Goal: Communication & Community: Answer question/provide support

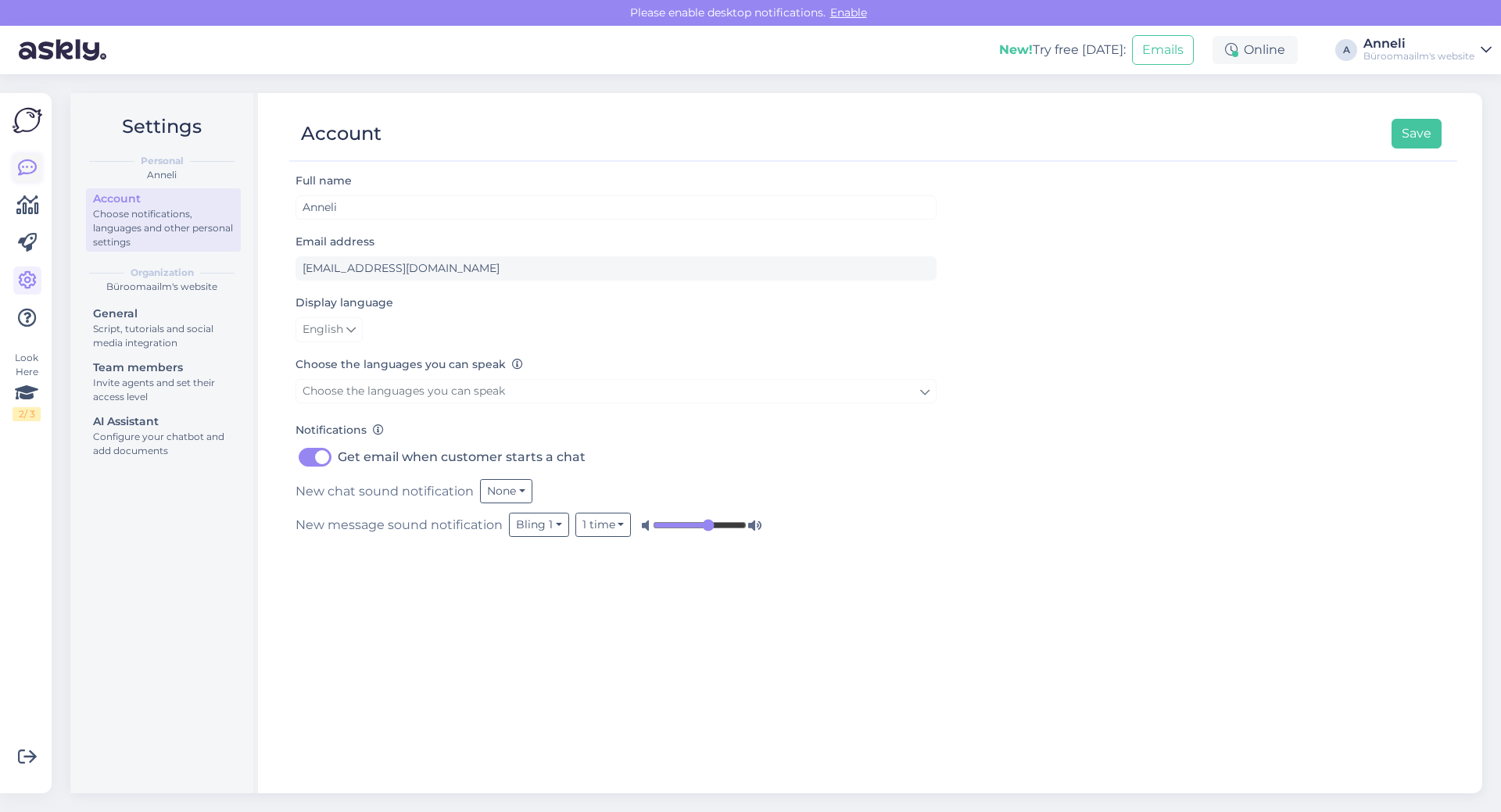
click at [25, 162] on icon at bounding box center [27, 167] width 19 height 19
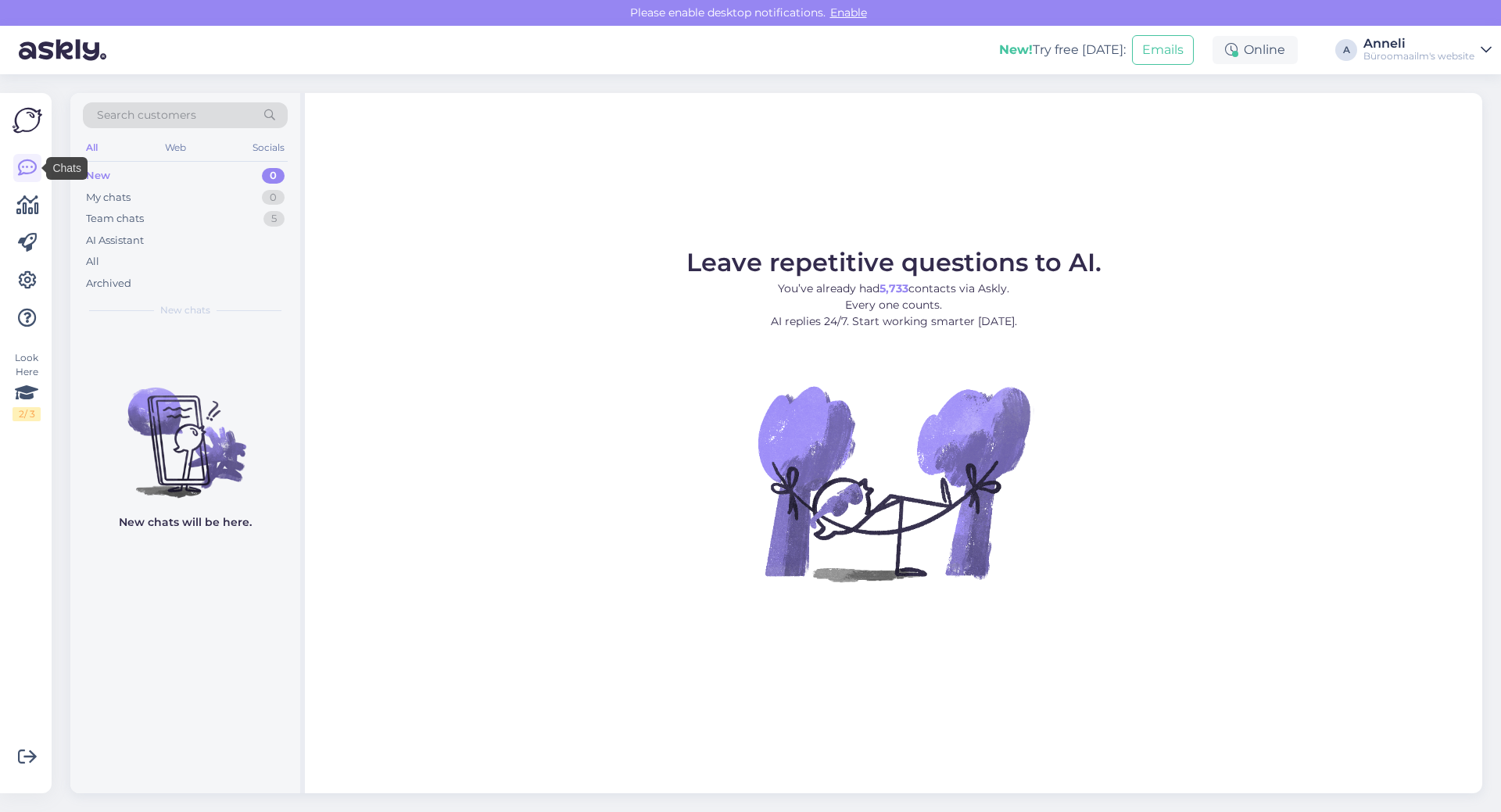
click at [477, 201] on div "Leave repetitive questions to AI. You’ve already had 5,733 contacts via Askly. …" at bounding box center [893, 442] width 1178 height 700
click at [264, 192] on div "0" at bounding box center [273, 197] width 22 height 16
click at [486, 214] on div "Leave repetitive questions to AI. You’ve already had 5,733 contacts via Askly. …" at bounding box center [893, 442] width 1178 height 700
click at [269, 172] on div "1" at bounding box center [275, 176] width 20 height 16
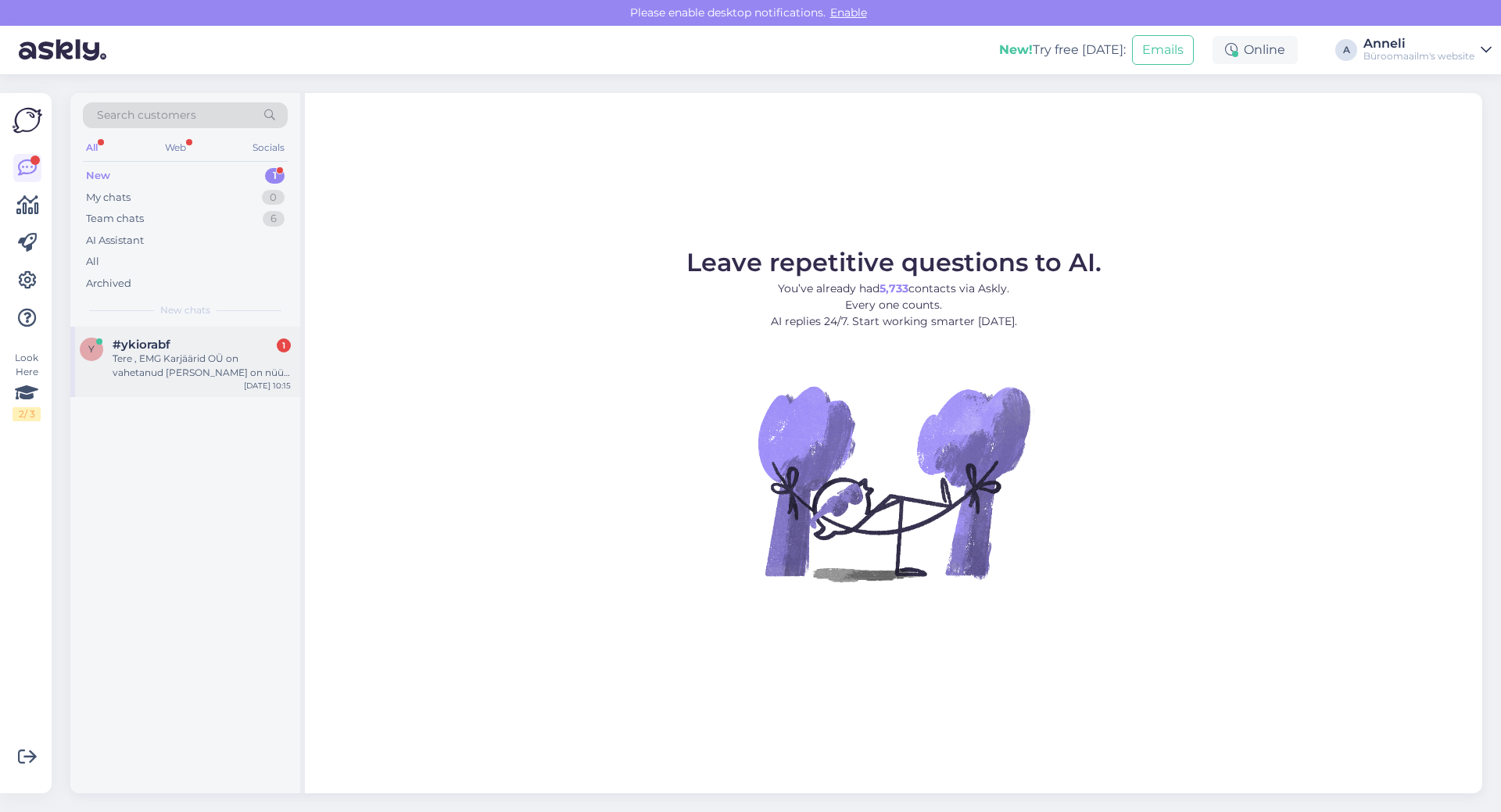
click at [157, 356] on div "Tere , EMG Karjäärid OÜ on vahetanud [PERSON_NAME] on nüüd OÜ INF Maavarad" at bounding box center [201, 365] width 178 height 28
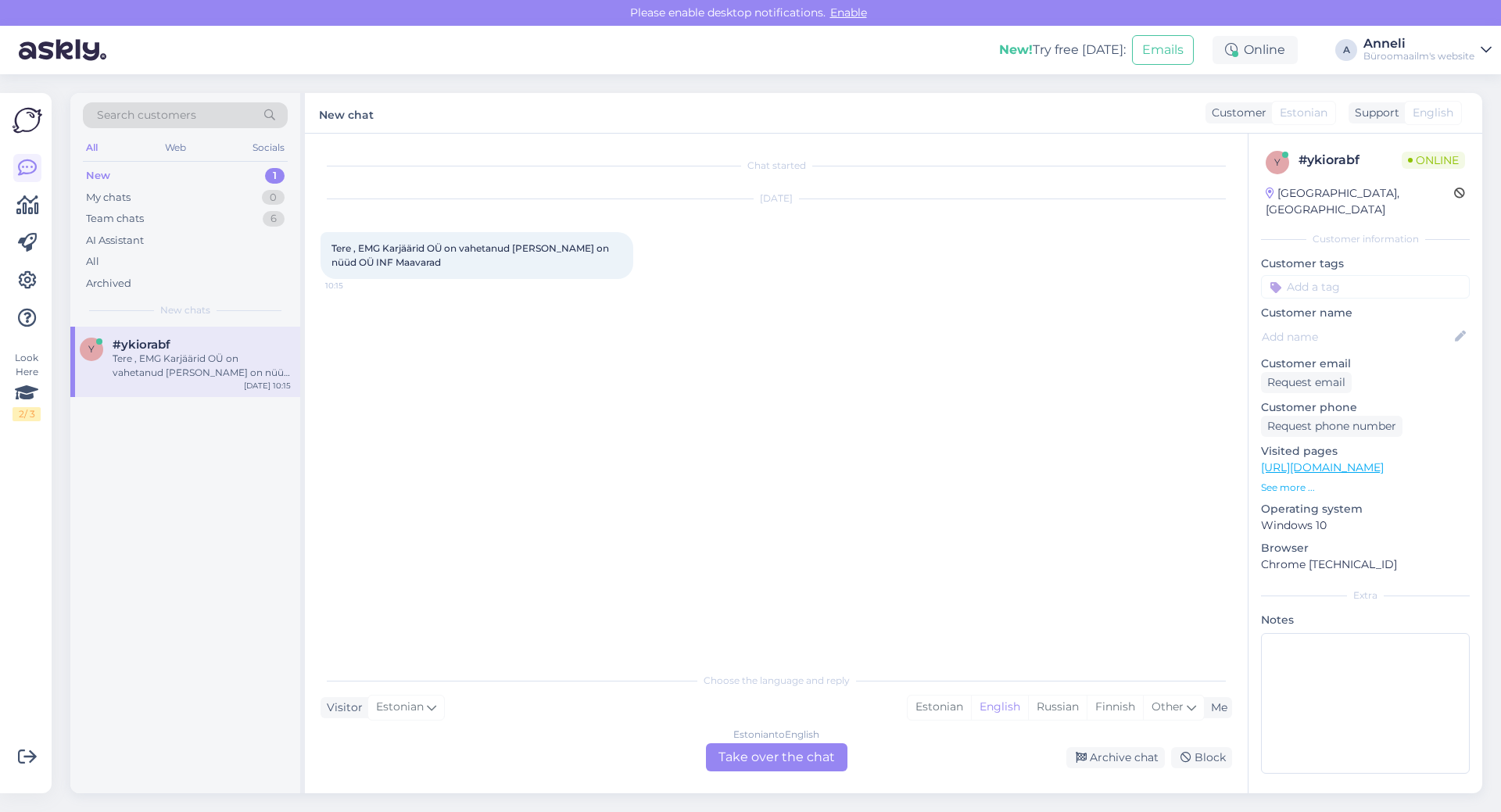
click at [917, 318] on div "Chat started [DATE] Tere , EMG Karjäärid OÜ on vahetanud [PERSON_NAME] on nüüd …" at bounding box center [783, 399] width 926 height 501
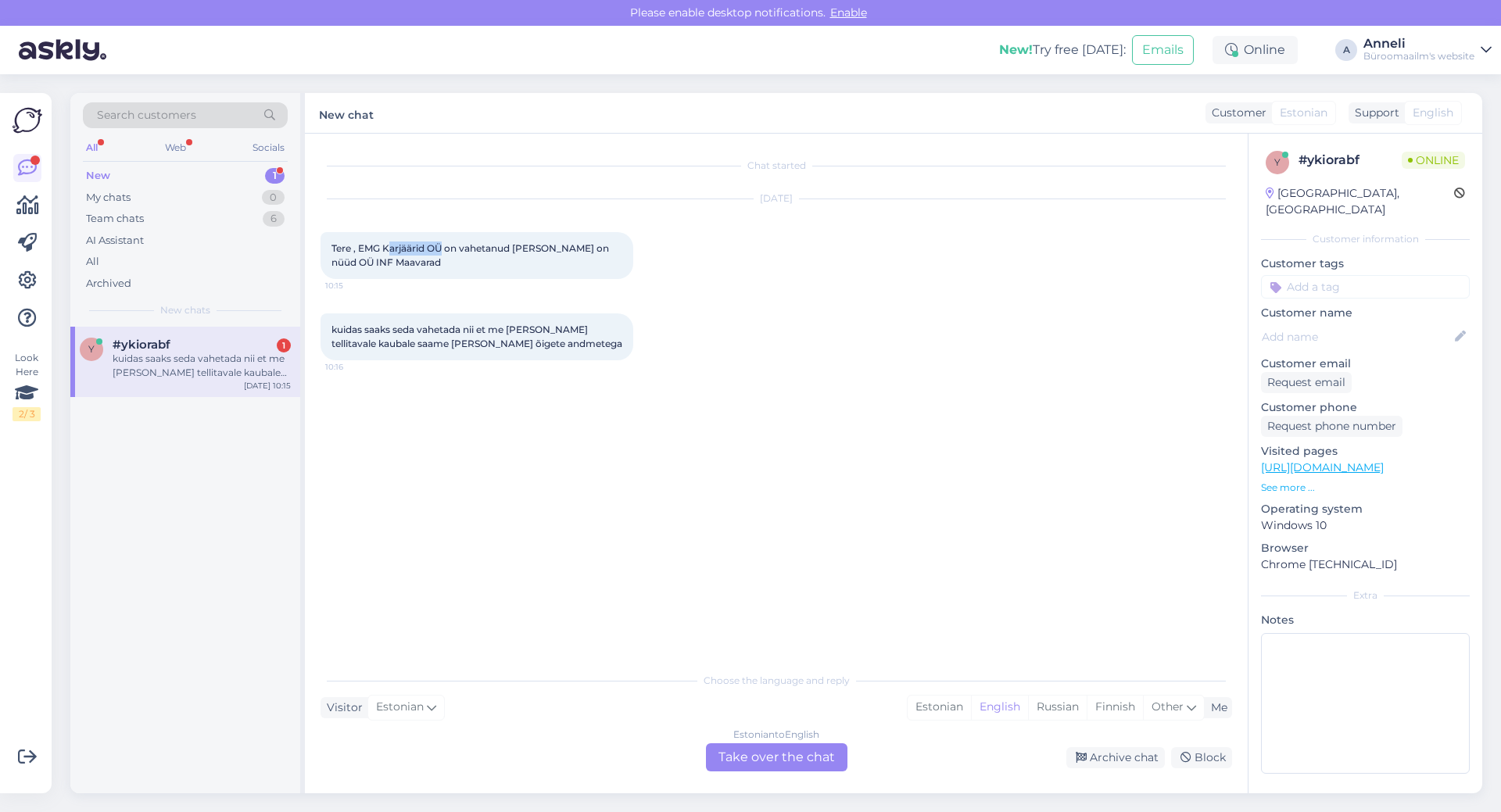
drag, startPoint x: 443, startPoint y: 249, endPoint x: 388, endPoint y: 247, distance: 55.0
click at [388, 247] on span "Tere , EMG Karjäärid OÜ on vahetanud [PERSON_NAME] on nüüd OÜ INF Maavarad" at bounding box center [472, 254] width 280 height 26
click at [985, 288] on div "[DATE] Tere , EMG Karjäärid OÜ on vahetanud [PERSON_NAME] on nüüd OÜ INF Maavar…" at bounding box center [777, 239] width 912 height 114
drag, startPoint x: 448, startPoint y: 243, endPoint x: 366, endPoint y: 245, distance: 82.0
click at [361, 244] on span "Tere , EMG Karjäärid OÜ on vahetanud [PERSON_NAME] on nüüd OÜ INF Maavarad" at bounding box center [472, 254] width 280 height 26
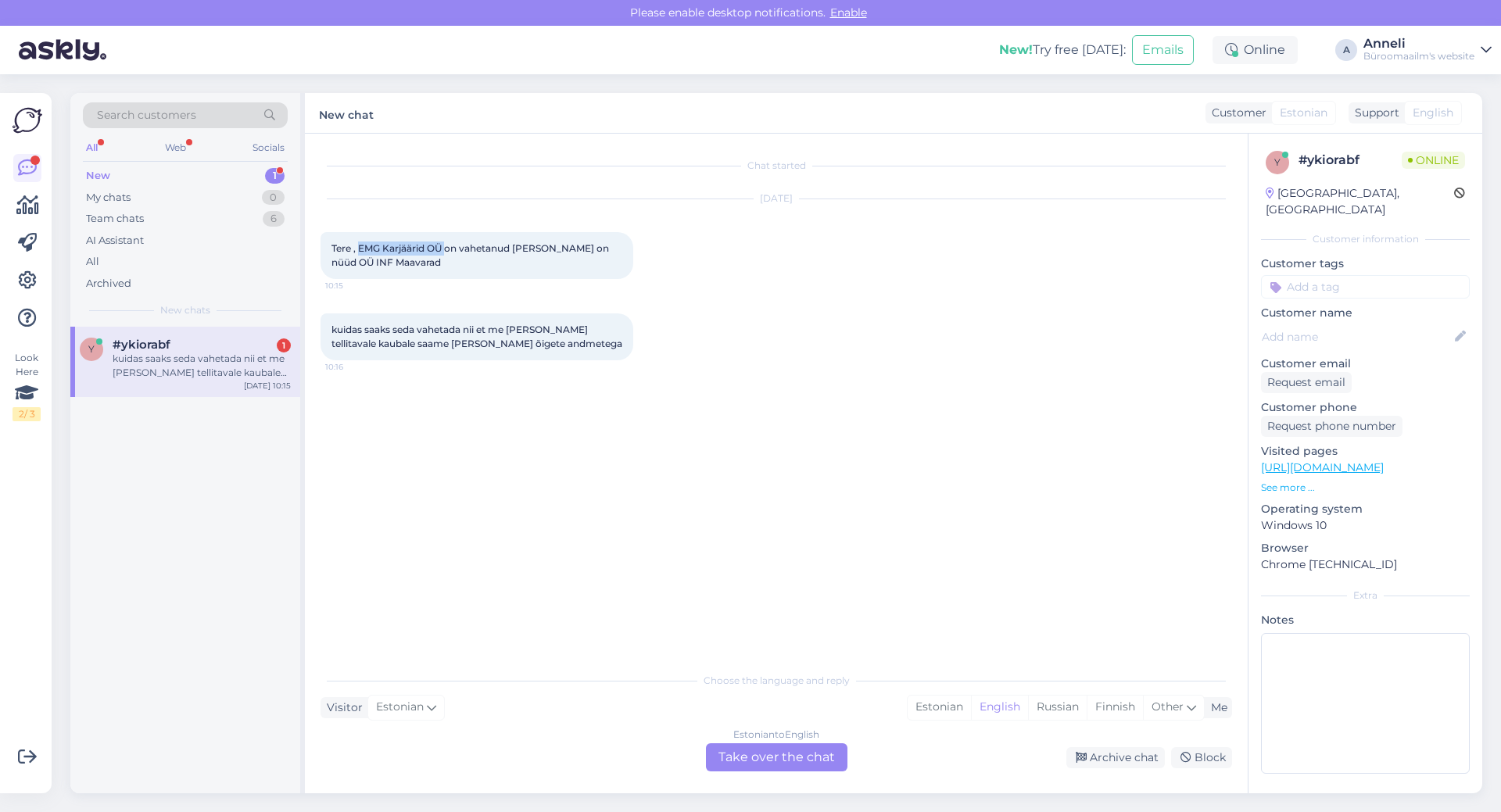
copy span "EMG Karjäärid OÜ"
click at [932, 708] on div "Estonian" at bounding box center [939, 707] width 63 height 23
click at [778, 752] on div "Estonian to Estonian Take over the chat" at bounding box center [777, 757] width 142 height 28
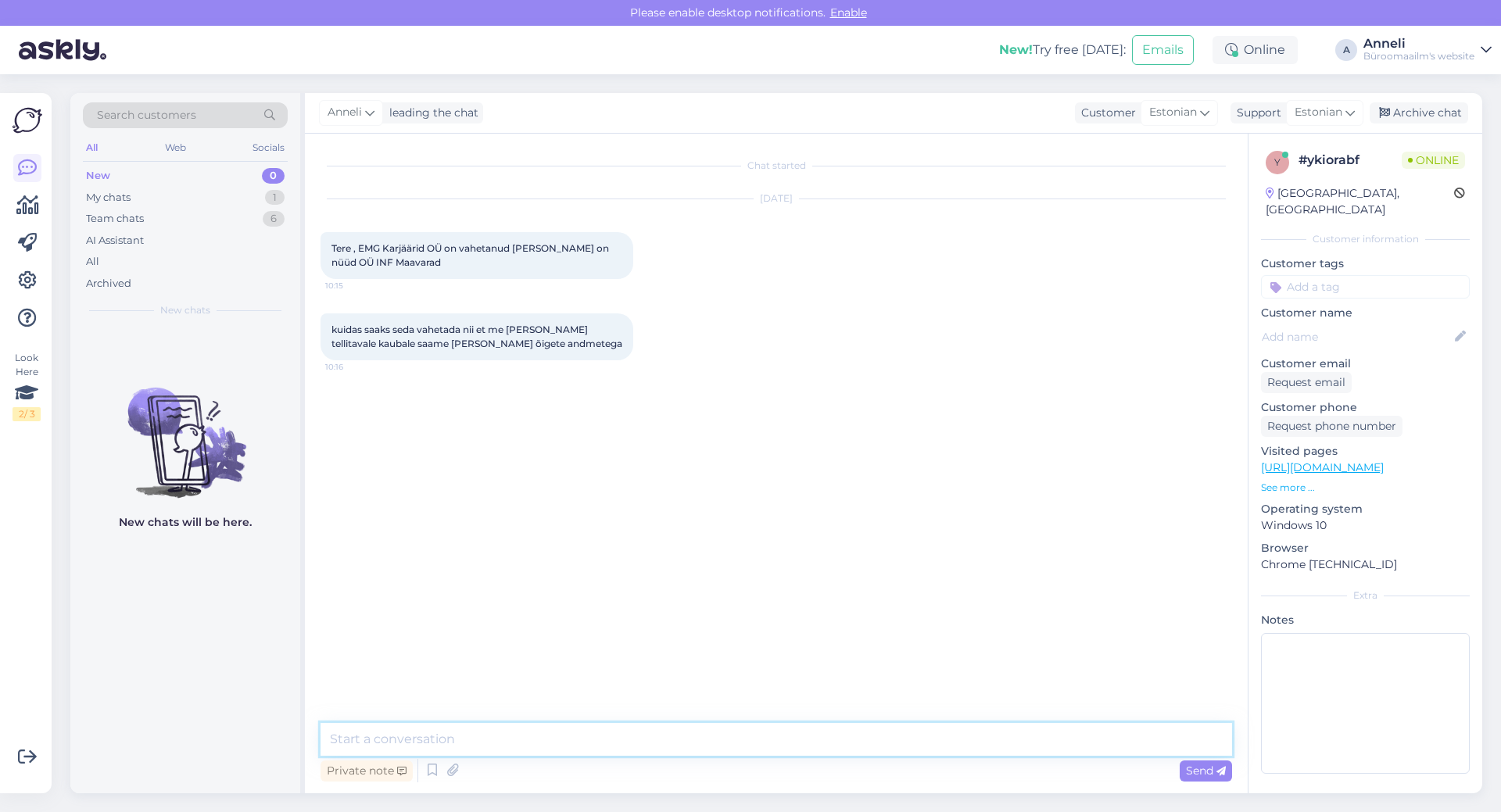
click at [872, 736] on textarea at bounding box center [777, 739] width 912 height 33
type textarea "Tere"
paste textarea "[PERSON_NAME][EMAIL_ADDRESS][DOMAIN_NAME]"
type textarea "palun kirjutage otse haldurile: [PERSON_NAME][EMAIL_ADDRESS][DOMAIN_NAME]"
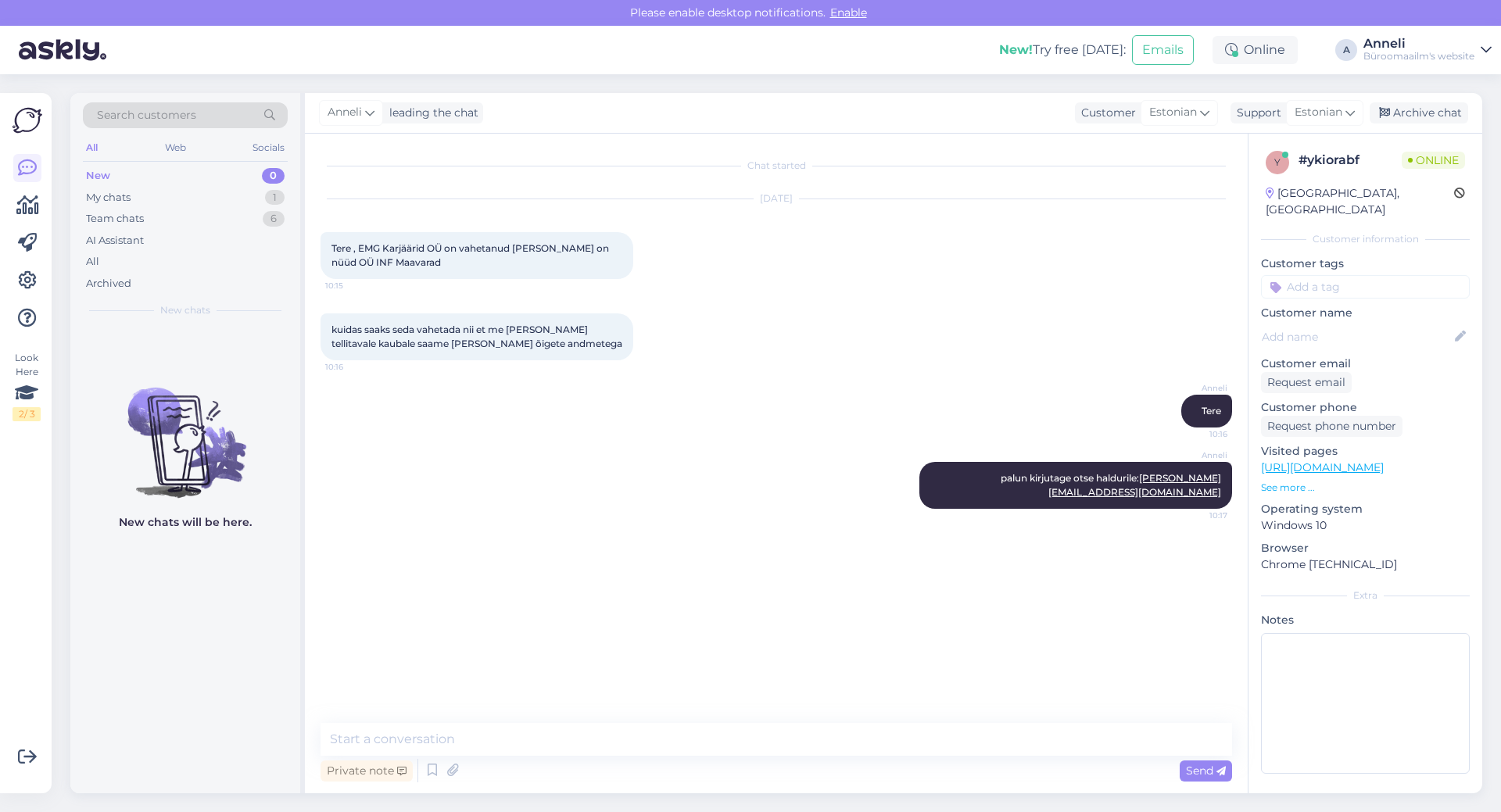
click at [816, 369] on div "kuidas saaks seda vahetada nii et me [PERSON_NAME] tellitavale kaubale saame [P…" at bounding box center [777, 336] width 912 height 81
drag, startPoint x: 446, startPoint y: 243, endPoint x: 361, endPoint y: 241, distance: 85.0
click at [361, 241] on div "Tere , EMG Karjäärid OÜ on vahetanud [PERSON_NAME] on nüüd OÜ INF Maavarad 10:15" at bounding box center [477, 255] width 312 height 47
drag, startPoint x: 403, startPoint y: 263, endPoint x: 324, endPoint y: 261, distance: 79.0
click at [324, 261] on div "Tere , EMG Karjäärid OÜ on vahetanud [PERSON_NAME] on nüüd OÜ INF Maavarad 10:15" at bounding box center [477, 255] width 312 height 47
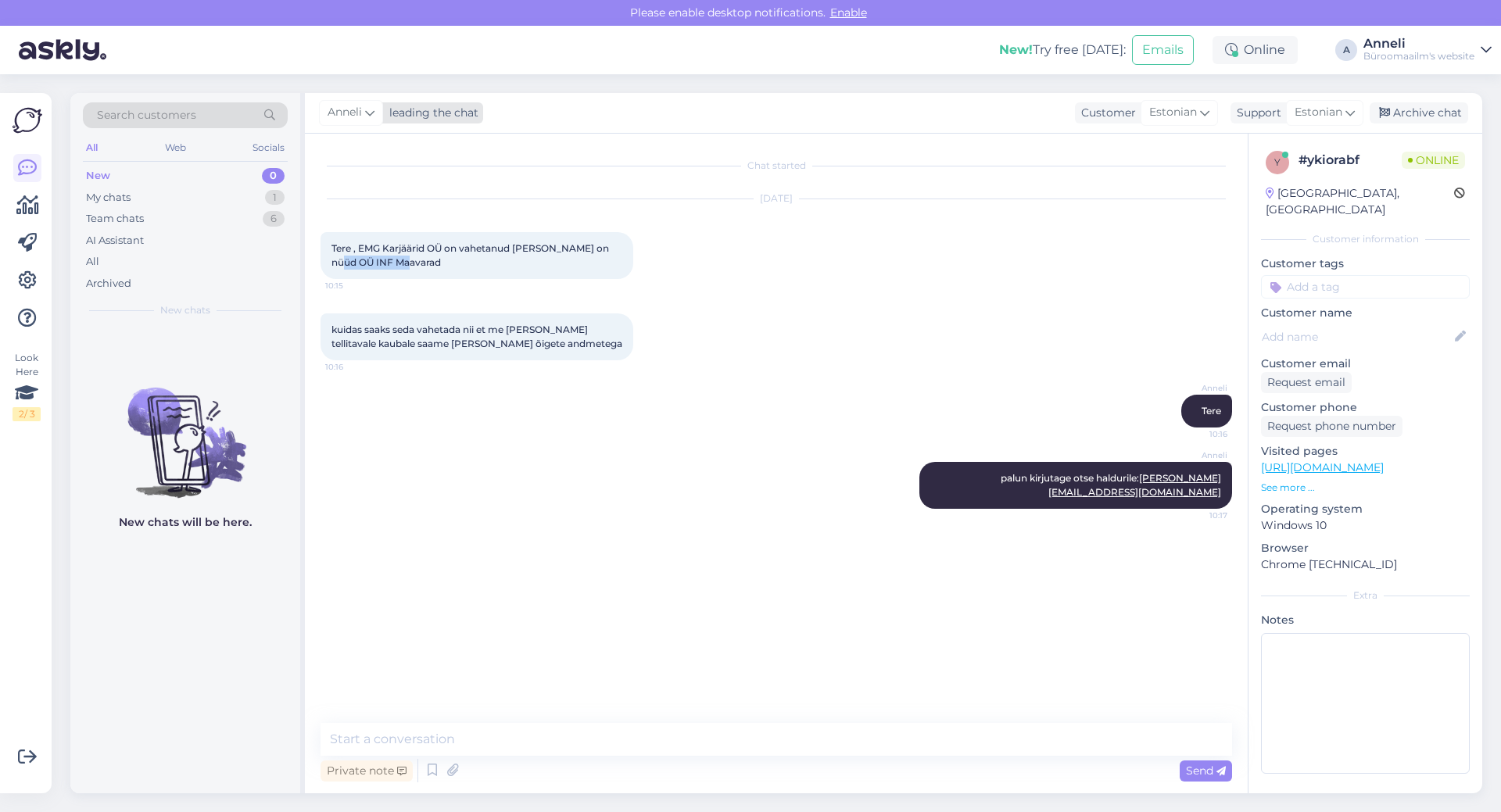
copy span "INF Maavarad"
drag, startPoint x: 445, startPoint y: 249, endPoint x: 361, endPoint y: 244, distance: 84.1
click at [361, 244] on span "Tere , EMG Karjäärid OÜ on vahetanud [PERSON_NAME] on nüüd OÜ INF Maavarad" at bounding box center [472, 254] width 280 height 26
copy span "EMG Karjäärid OÜ"
click at [777, 573] on div "Chat started [DATE] Tere , EMG Karjäärid OÜ on vahetanud [PERSON_NAME] on nüüd …" at bounding box center [783, 428] width 926 height 559
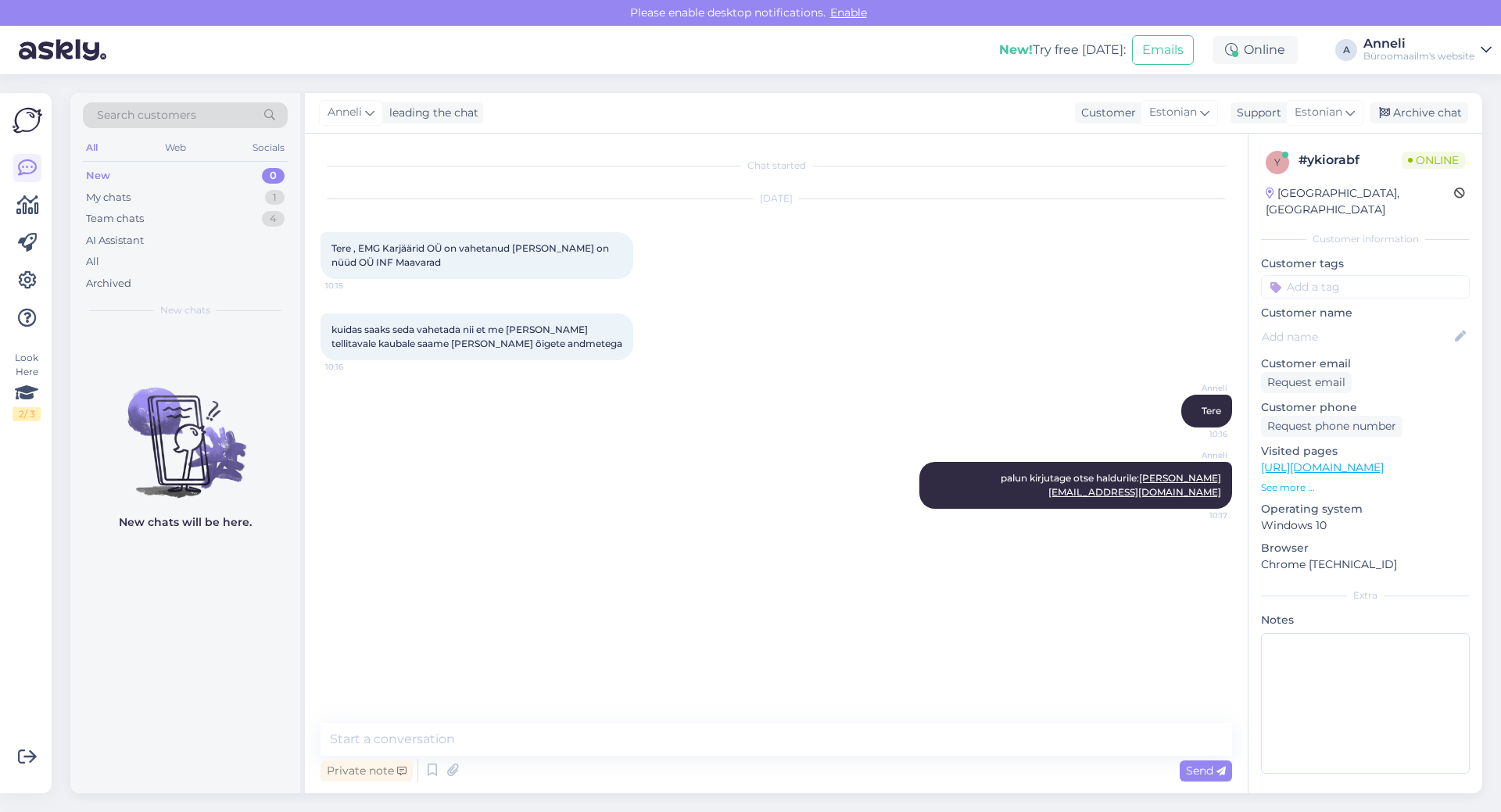
click at [777, 573] on div "Chat started [DATE] Tere , EMG Karjäärid OÜ on vahetanud [PERSON_NAME] on nüüd …" at bounding box center [783, 428] width 926 height 559
click at [806, 277] on div "[DATE] Tere , EMG Karjäärid OÜ on vahetanud [PERSON_NAME] on nüüd OÜ INF Maavar…" at bounding box center [777, 239] width 912 height 114
click at [740, 476] on div "[PERSON_NAME] kirjutage otse haldurile: [PERSON_NAME][EMAIL_ADDRESS][DOMAIN_NAM…" at bounding box center [777, 486] width 912 height 81
click at [950, 332] on div "kuidas saaks seda vahetada nii et me [PERSON_NAME] tellitavale kaubale saame [P…" at bounding box center [777, 336] width 912 height 81
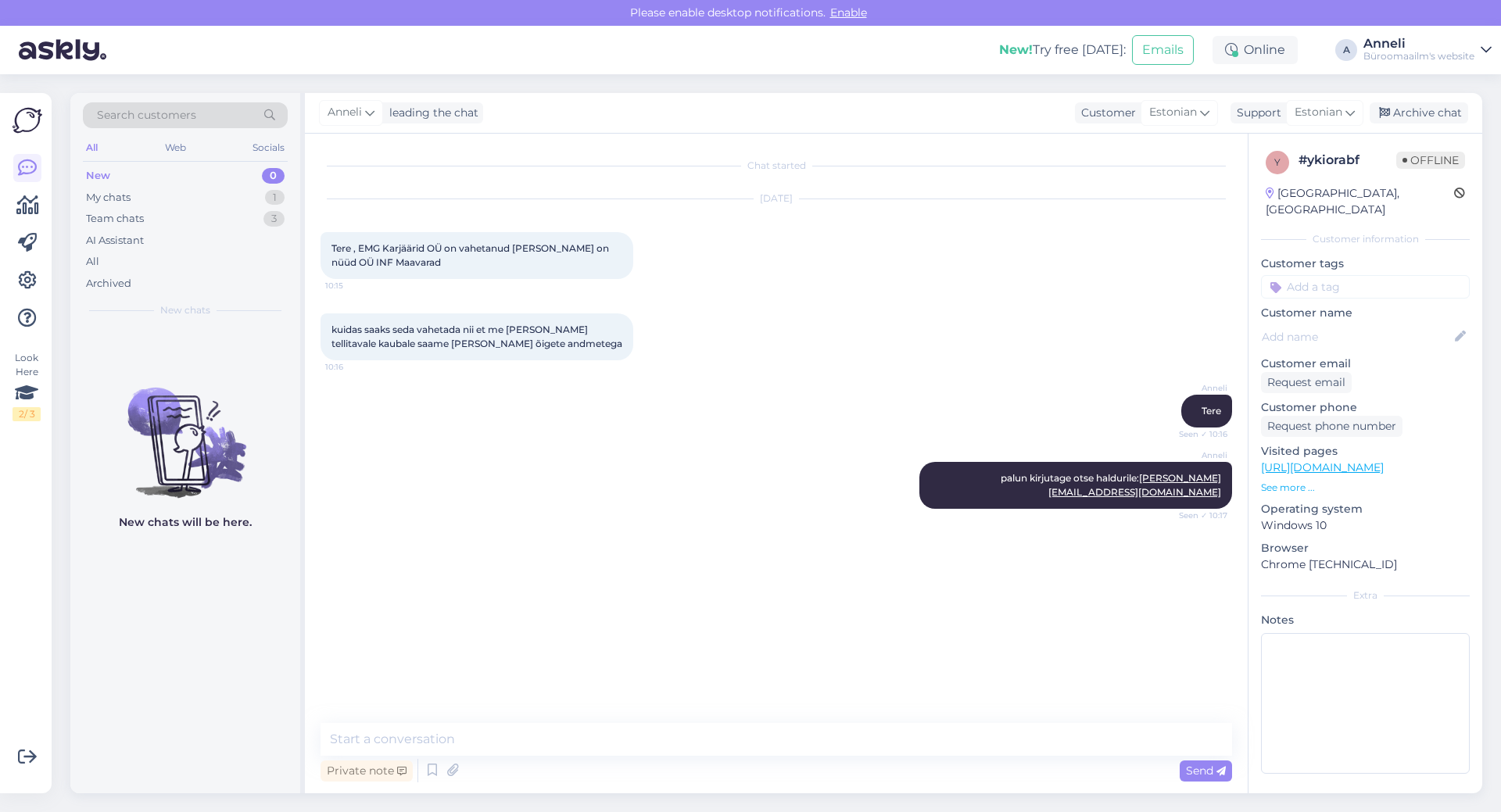
click at [608, 478] on div "[PERSON_NAME] kirjutage otse haldurile: [PERSON_NAME][EMAIL_ADDRESS][DOMAIN_NAM…" at bounding box center [777, 486] width 912 height 81
click at [839, 338] on div "kuidas saaks seda vahetada nii et me [PERSON_NAME] tellitavale kaubale saame [P…" at bounding box center [777, 336] width 912 height 81
click at [884, 312] on div "kuidas saaks seda vahetada nii et me [PERSON_NAME] tellitavale kaubale saame [P…" at bounding box center [777, 336] width 912 height 81
click at [251, 196] on div "My chats 1" at bounding box center [185, 197] width 205 height 22
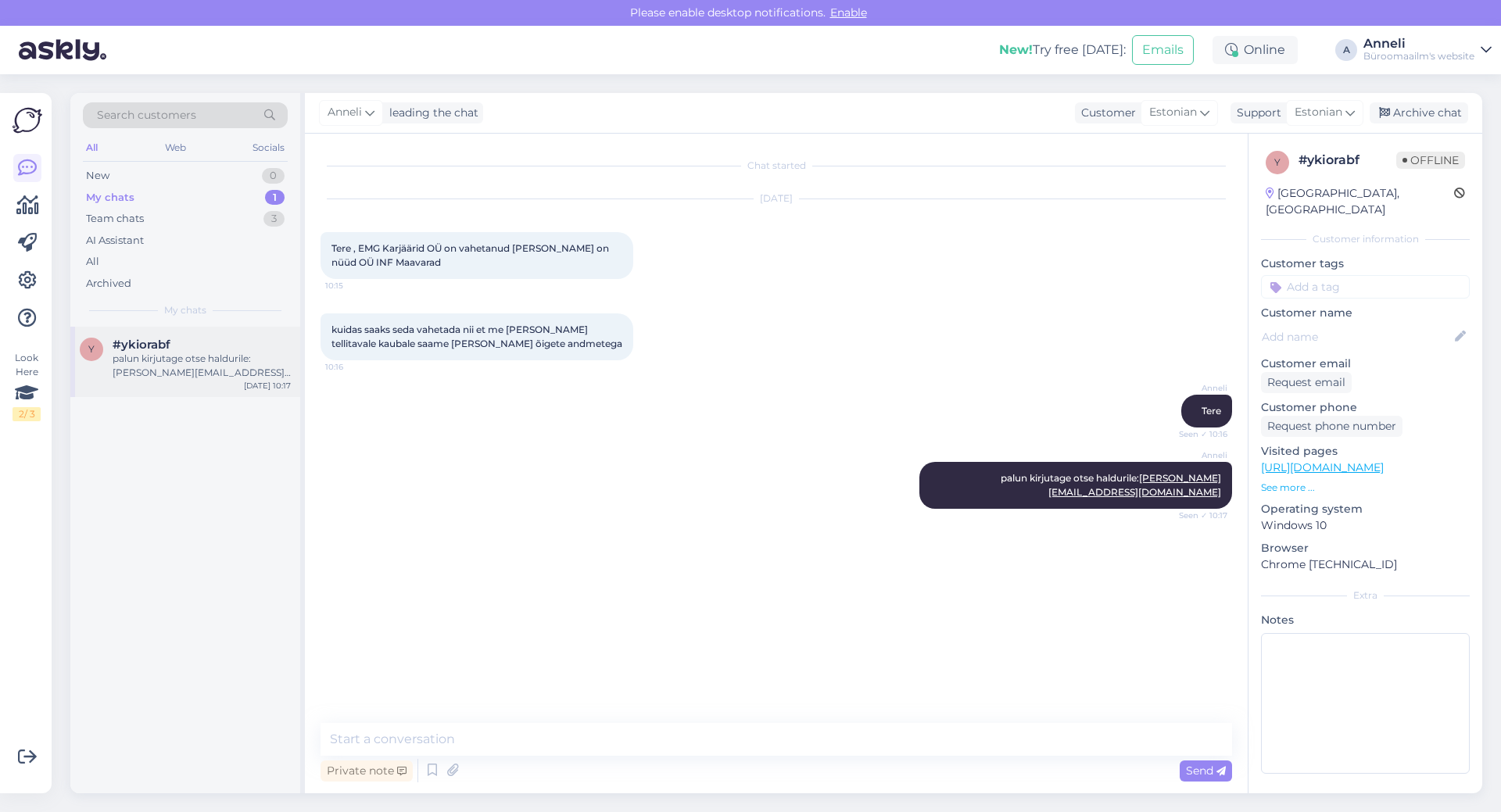
click at [178, 374] on div "palun kirjutage otse haldurile: [PERSON_NAME][EMAIL_ADDRESS][DOMAIN_NAME]" at bounding box center [201, 365] width 178 height 28
click at [810, 423] on div "[PERSON_NAME] Seen ✓ 10:16" at bounding box center [777, 411] width 912 height 67
click at [1450, 108] on div "Archive chat" at bounding box center [1419, 113] width 99 height 21
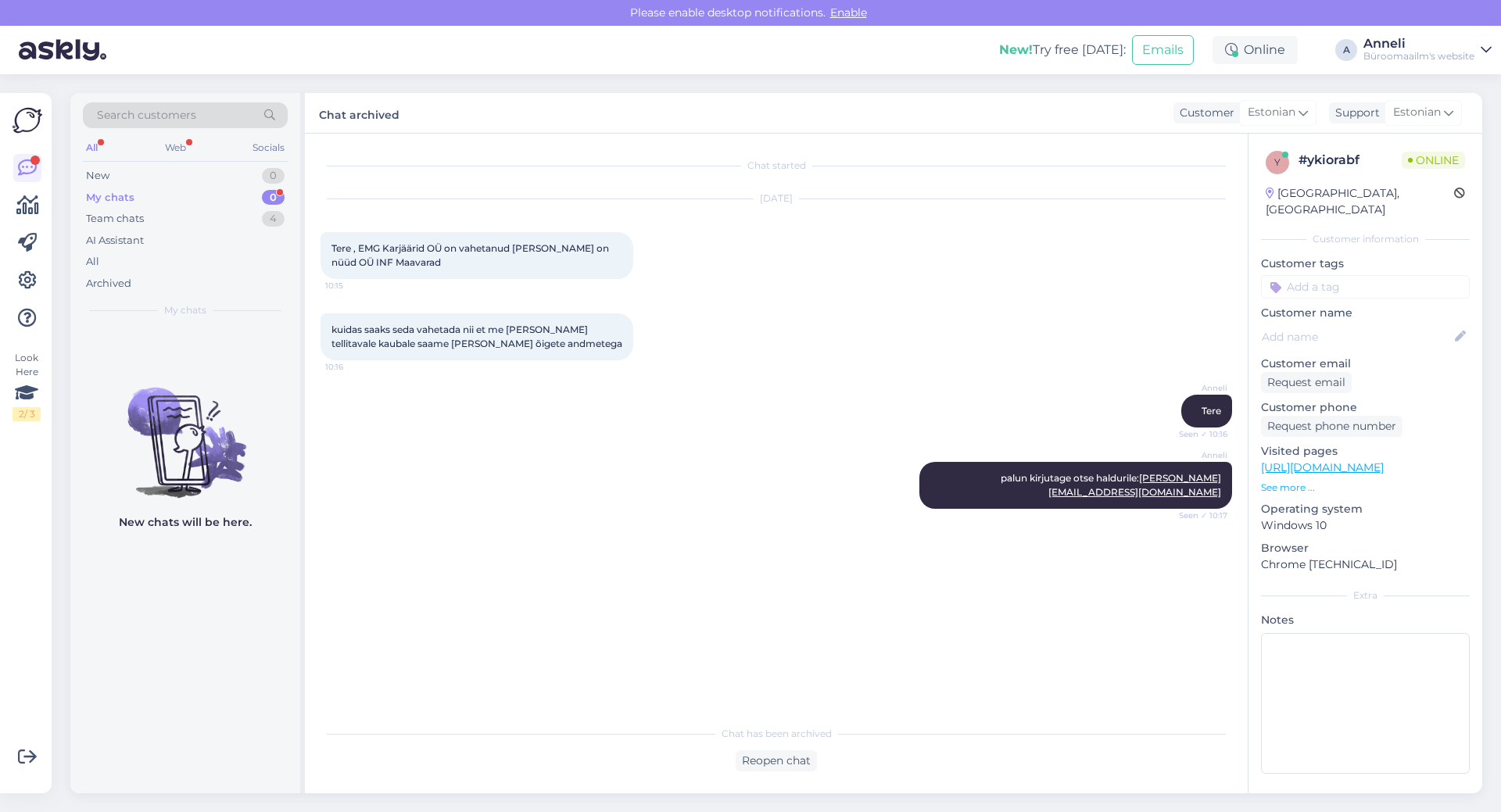
click at [242, 196] on div "My chats 0" at bounding box center [185, 197] width 205 height 22
click at [820, 320] on div "kuidas saaks seda vahetada nii et me [PERSON_NAME] tellitavale kaubale saame [P…" at bounding box center [777, 336] width 912 height 81
click at [906, 310] on div "kuidas saaks seda vahetada nii et me [PERSON_NAME] tellitavale kaubale saame [P…" at bounding box center [777, 336] width 912 height 81
click at [957, 267] on div "[DATE] Tere , EMG Karjäärid OÜ on vahetanud [PERSON_NAME] on nüüd OÜ INF Maavar…" at bounding box center [777, 239] width 912 height 114
click at [957, 265] on div "[DATE] Tere , EMG Karjäärid OÜ on vahetanud [PERSON_NAME] on nüüd OÜ INF Maavar…" at bounding box center [777, 239] width 912 height 114
